Goal: Information Seeking & Learning: Find specific fact

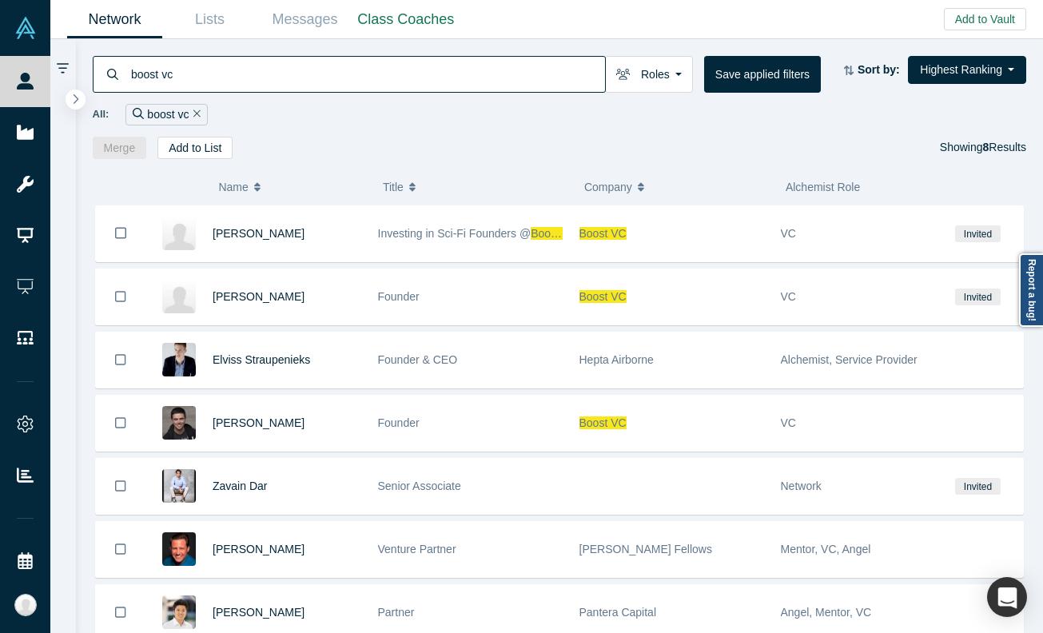
click at [230, 78] on input "boost vc" at bounding box center [366, 74] width 475 height 38
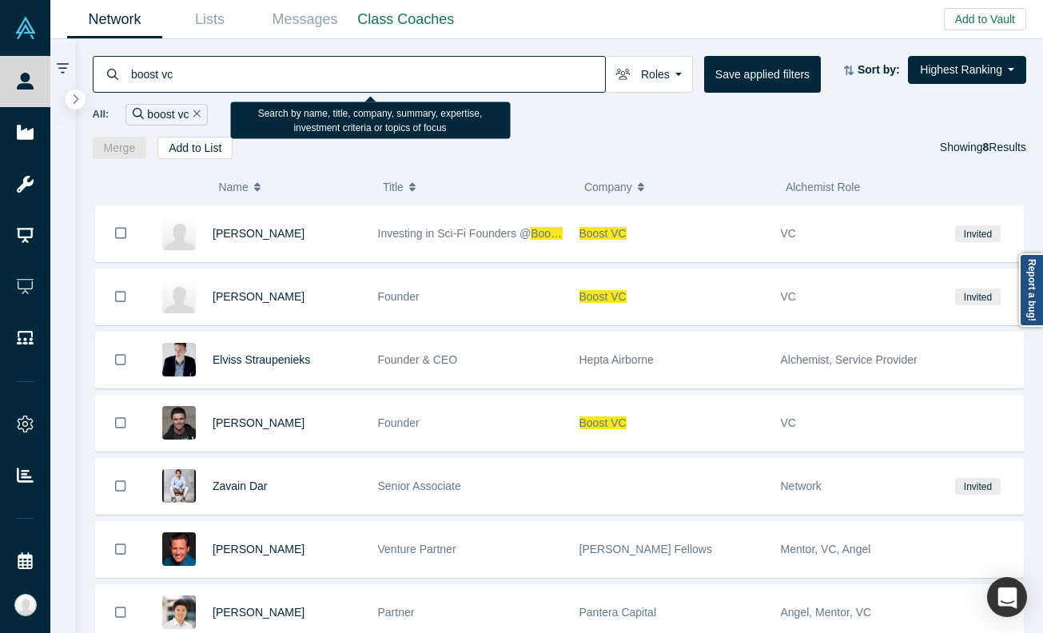
drag, startPoint x: 0, startPoint y: 0, endPoint x: 229, endPoint y: 78, distance: 242.3
click at [229, 78] on input "boost vc" at bounding box center [366, 74] width 475 height 38
click at [229, 78] on input "boost vcb" at bounding box center [366, 74] width 475 height 38
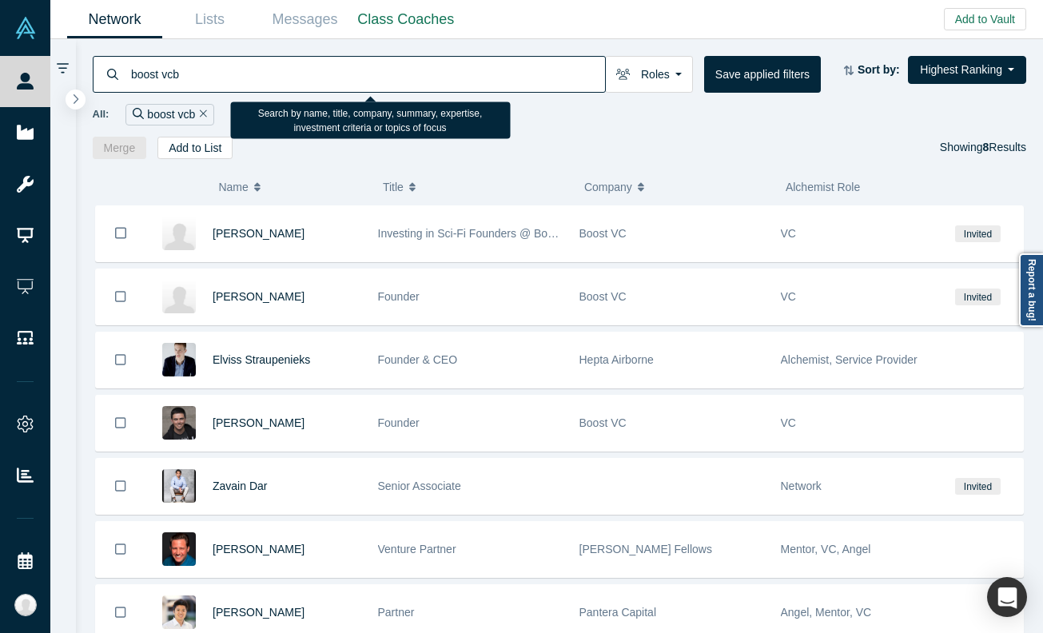
click at [229, 78] on input "boost vcb" at bounding box center [366, 74] width 475 height 38
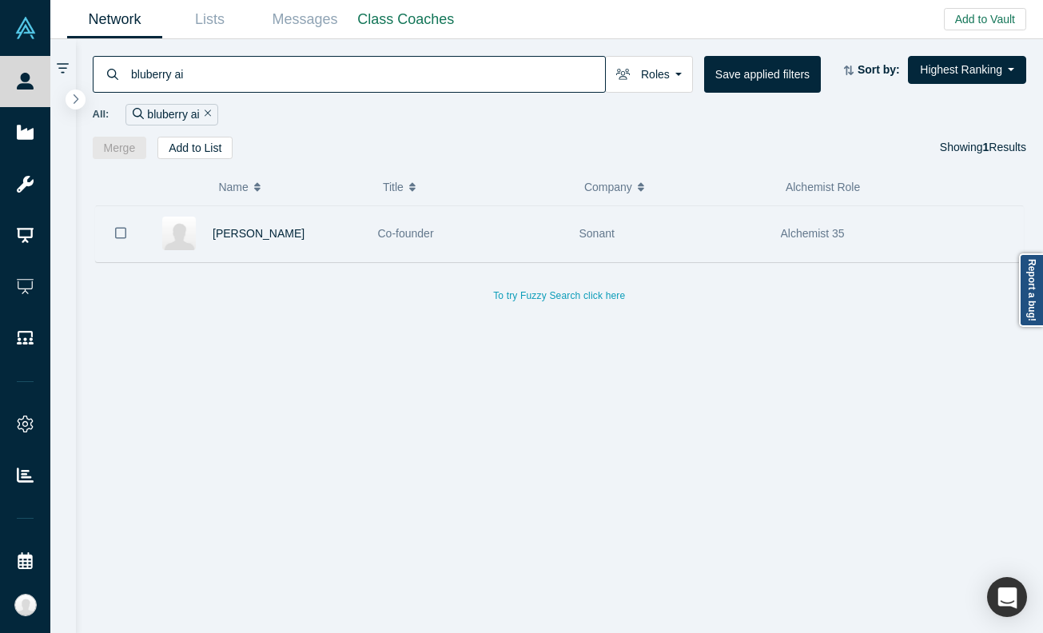
click at [412, 225] on div "Co-founder" at bounding box center [470, 233] width 185 height 55
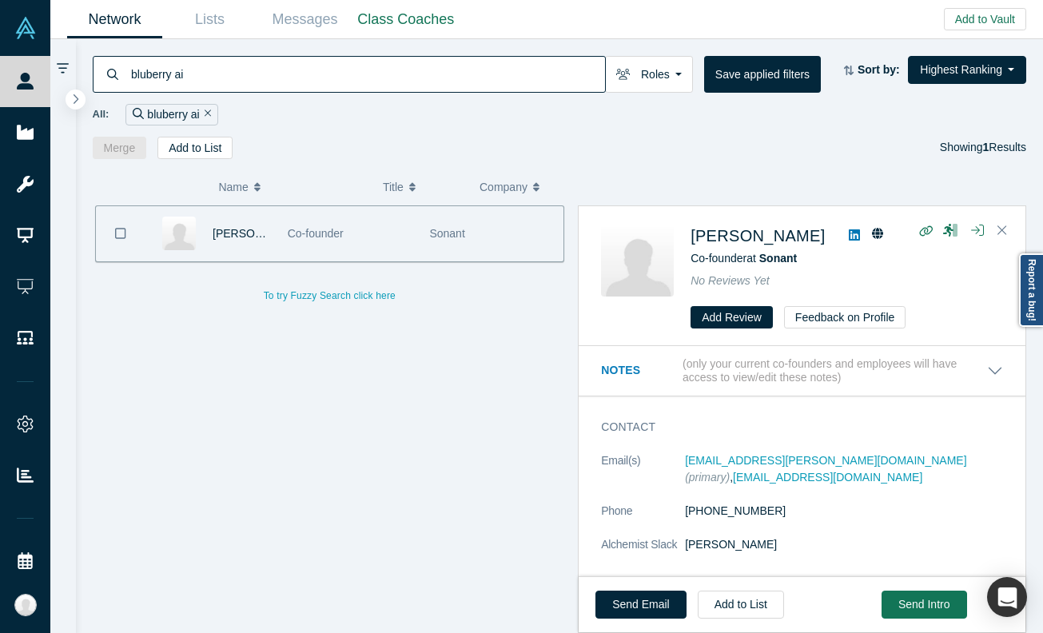
click at [304, 74] on input "bluberry ai" at bounding box center [366, 74] width 475 height 38
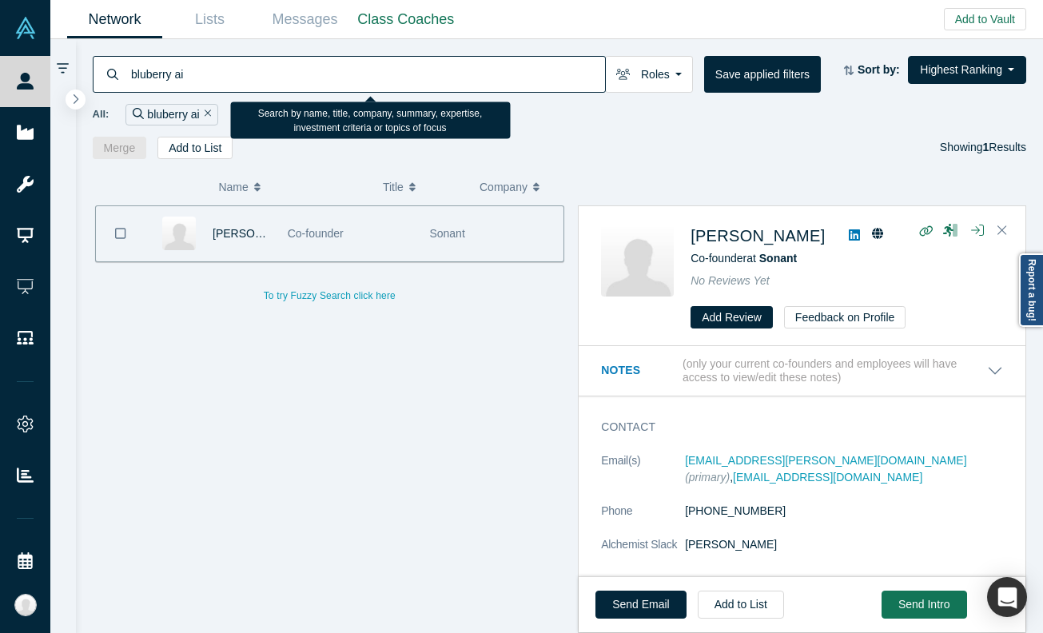
click at [304, 74] on input "bluberry ai" at bounding box center [366, 74] width 475 height 38
type input "sonant"
